Goal: Information Seeking & Learning: Learn about a topic

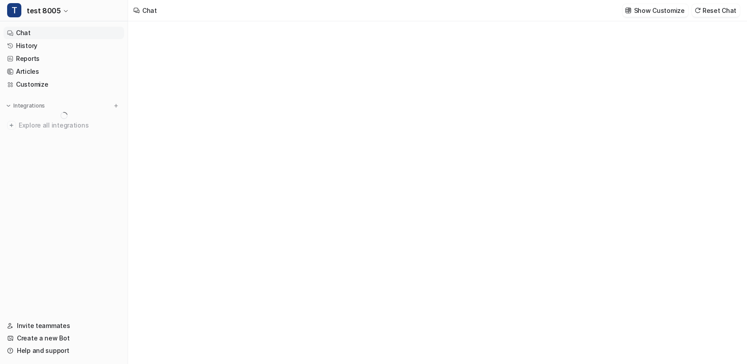
type textarea "**********"
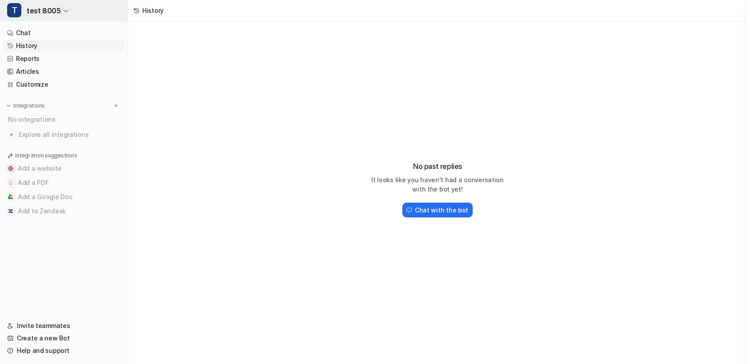
click at [78, 12] on button "T test 8005" at bounding box center [64, 10] width 128 height 21
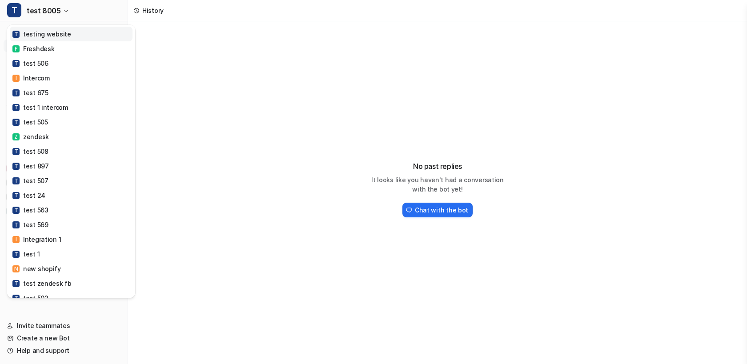
click at [48, 34] on div "T testing website" at bounding box center [41, 33] width 59 height 9
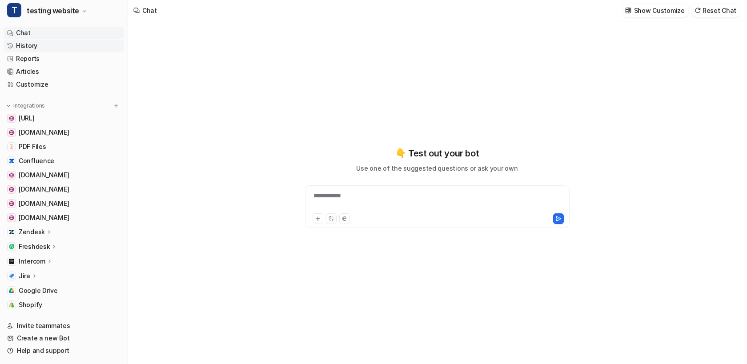
click at [31, 47] on link "History" at bounding box center [64, 46] width 121 height 12
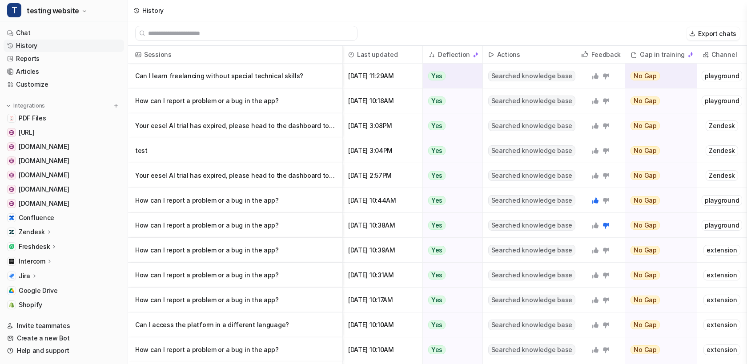
click at [265, 80] on p "Can I learn freelancing without special technical skills?" at bounding box center [235, 76] width 200 height 25
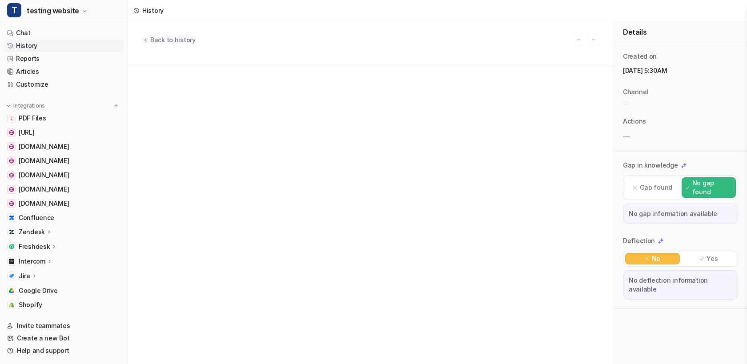
click at [182, 42] on span "Back to history" at bounding box center [172, 39] width 45 height 9
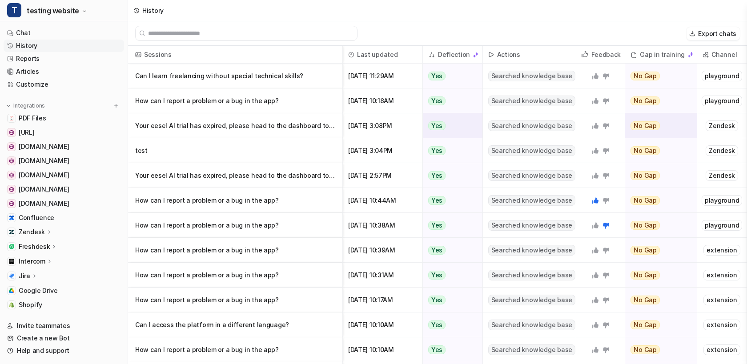
click at [224, 114] on p "Your eesel AI trial has expired, please head to the dashboard to subscribe and …" at bounding box center [235, 125] width 200 height 25
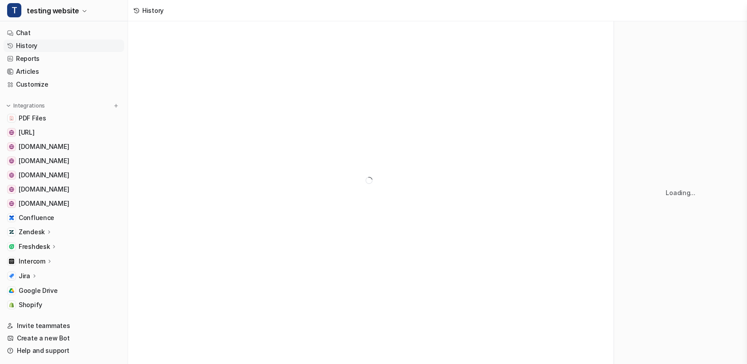
click at [218, 124] on div at bounding box center [371, 180] width 486 height 318
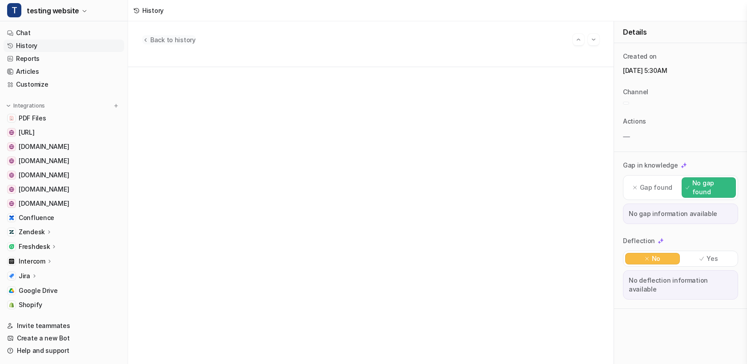
click at [177, 38] on span "Back to history" at bounding box center [172, 39] width 45 height 9
